Goal: Task Accomplishment & Management: Use online tool/utility

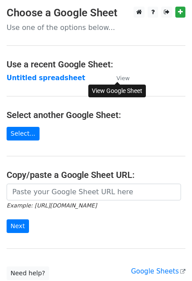
click at [124, 79] on small "View" at bounding box center [123, 78] width 13 height 7
click at [23, 132] on link "Select..." at bounding box center [23, 134] width 33 height 14
click at [121, 79] on small "View" at bounding box center [123, 78] width 13 height 7
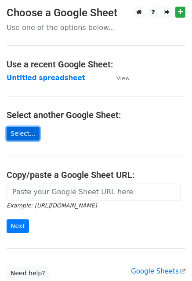
click at [23, 132] on link "Select..." at bounding box center [23, 134] width 33 height 14
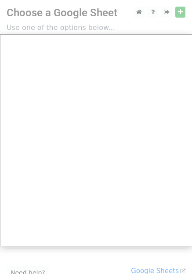
click at [180, 16] on div at bounding box center [96, 174] width 192 height 349
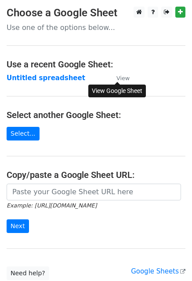
click at [124, 75] on small "View" at bounding box center [123, 78] width 13 height 7
click at [15, 130] on link "Select..." at bounding box center [23, 134] width 33 height 14
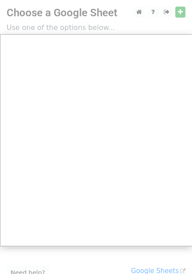
click at [180, 13] on div at bounding box center [96, 174] width 192 height 349
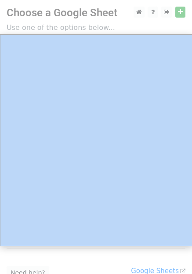
click at [180, 13] on div at bounding box center [96, 174] width 192 height 349
click at [181, 13] on div at bounding box center [96, 174] width 192 height 349
click at [50, 24] on div at bounding box center [96, 174] width 192 height 349
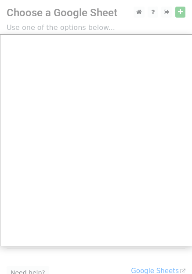
drag, startPoint x: 85, startPoint y: 24, endPoint x: 116, endPoint y: 21, distance: 30.9
click at [101, 22] on div at bounding box center [96, 174] width 192 height 349
drag, startPoint x: 116, startPoint y: 21, endPoint x: 143, endPoint y: 14, distance: 27.3
click at [122, 20] on div at bounding box center [96, 174] width 192 height 349
click at [144, 12] on div at bounding box center [96, 174] width 192 height 349
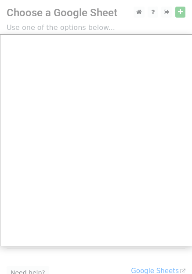
click at [144, 12] on div at bounding box center [96, 174] width 192 height 349
click at [142, 12] on div at bounding box center [96, 174] width 192 height 349
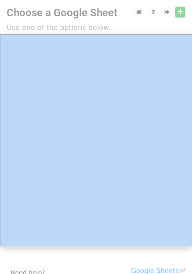
click at [142, 12] on div at bounding box center [96, 174] width 192 height 349
click at [161, 10] on div at bounding box center [96, 174] width 192 height 349
click at [141, 13] on div at bounding box center [96, 174] width 192 height 349
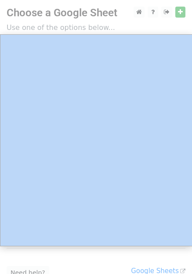
click at [141, 13] on div at bounding box center [96, 174] width 192 height 349
click at [152, 10] on div at bounding box center [96, 174] width 192 height 349
click at [165, 11] on div at bounding box center [96, 174] width 192 height 349
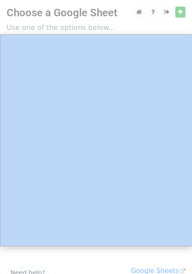
click at [182, 13] on div at bounding box center [96, 174] width 192 height 349
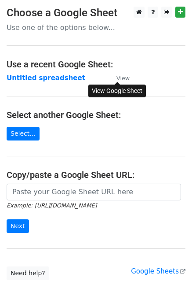
click at [123, 76] on small "View" at bounding box center [123, 78] width 13 height 7
click at [22, 131] on link "Select..." at bounding box center [23, 134] width 33 height 14
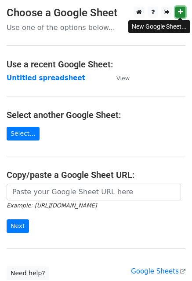
click at [180, 13] on icon at bounding box center [180, 12] width 5 height 6
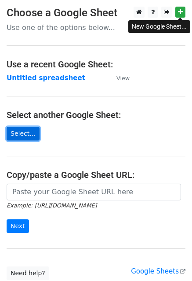
click at [12, 130] on link "Select..." at bounding box center [23, 134] width 33 height 14
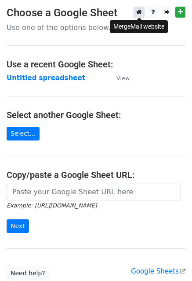
click at [141, 13] on icon at bounding box center [139, 12] width 6 height 6
click at [56, 74] on strong "Untitled spreadsheet" at bounding box center [46, 78] width 79 height 8
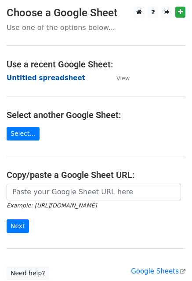
click at [52, 77] on strong "Untitled spreadsheet" at bounding box center [46, 78] width 79 height 8
click at [59, 80] on strong "Untitled spreadsheet" at bounding box center [46, 78] width 79 height 8
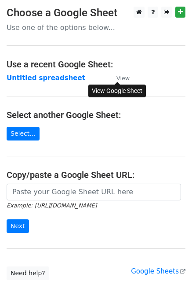
click at [123, 78] on small "View" at bounding box center [123, 78] width 13 height 7
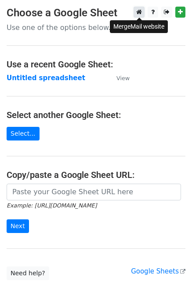
click at [141, 8] on link at bounding box center [139, 12] width 11 height 11
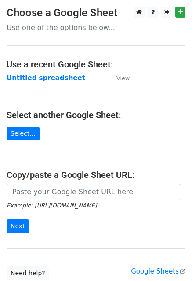
click at [128, 110] on h4 "Select another Google Sheet:" at bounding box center [96, 115] width 179 height 11
